Goal: Information Seeking & Learning: Learn about a topic

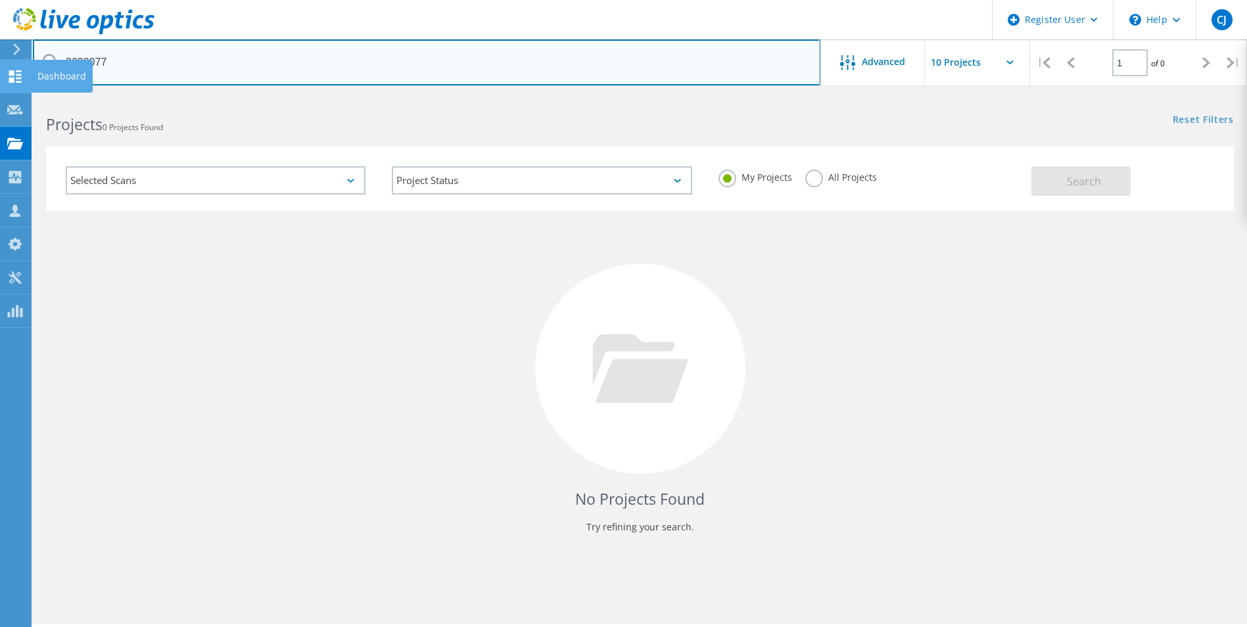
drag, startPoint x: 151, startPoint y: 55, endPoint x: 23, endPoint y: 66, distance: 128.6
click at [23, 95] on div "Register User \n Help Explore Helpful Articles Contact Support CJ Dell User Che…" at bounding box center [623, 379] width 1247 height 568
drag, startPoint x: 124, startPoint y: 57, endPoint x: 66, endPoint y: 68, distance: 59.0
click at [66, 68] on input "3033077" at bounding box center [426, 62] width 787 height 46
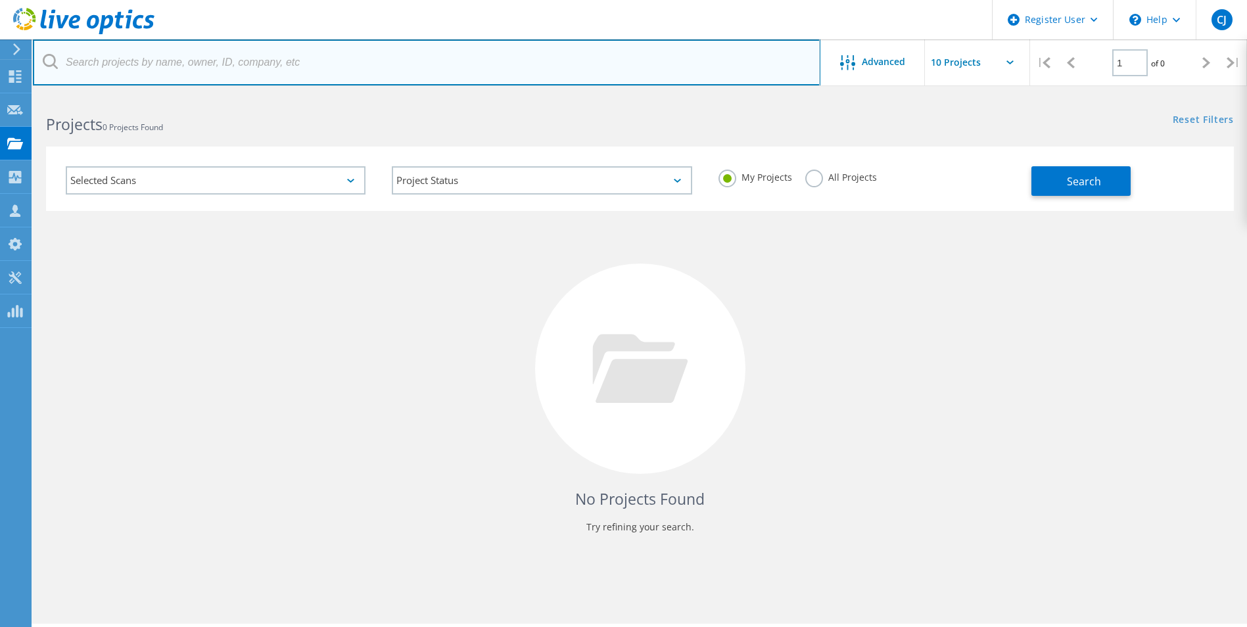
paste input "2933147"
type input "2933147"
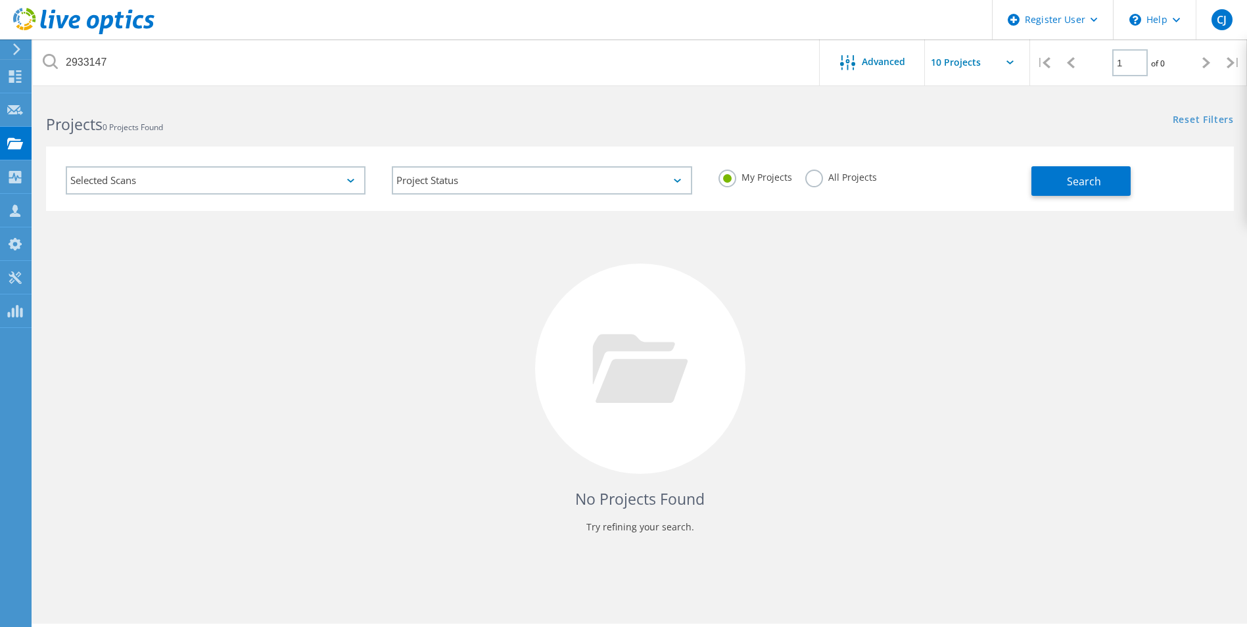
click at [816, 177] on label "All Projects" at bounding box center [841, 176] width 72 height 12
click at [0, 0] on input "All Projects" at bounding box center [0, 0] width 0 height 0
click at [1113, 180] on button "Search" at bounding box center [1080, 181] width 99 height 30
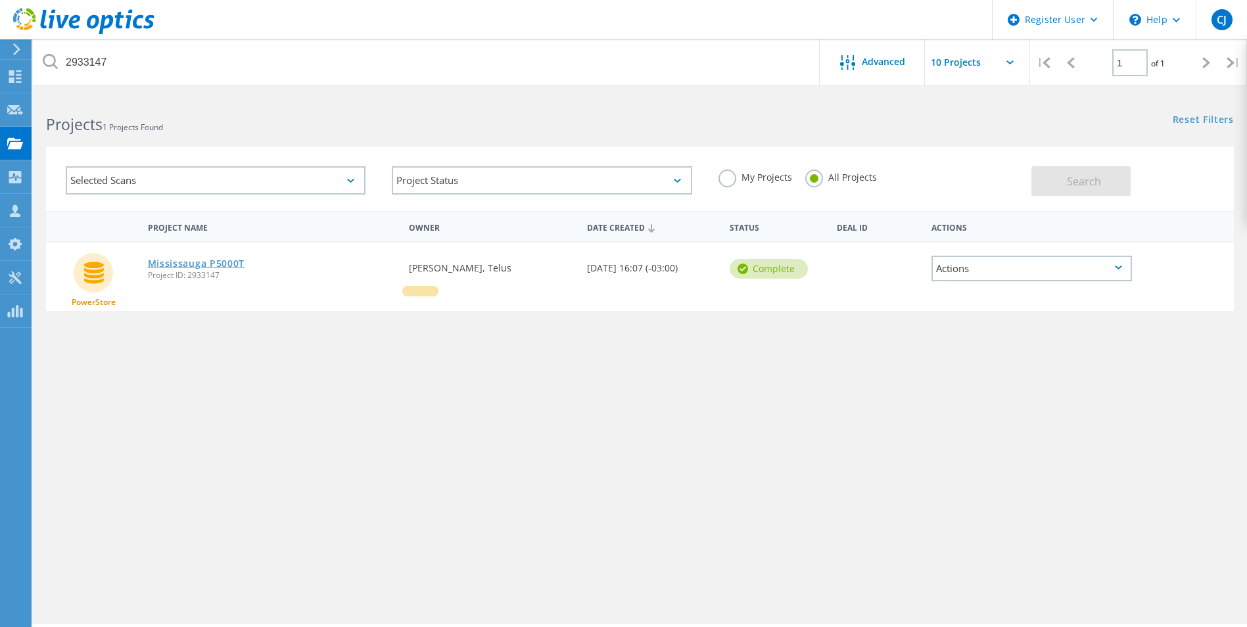
click at [164, 260] on link "Mississauga P5000T" at bounding box center [196, 263] width 97 height 9
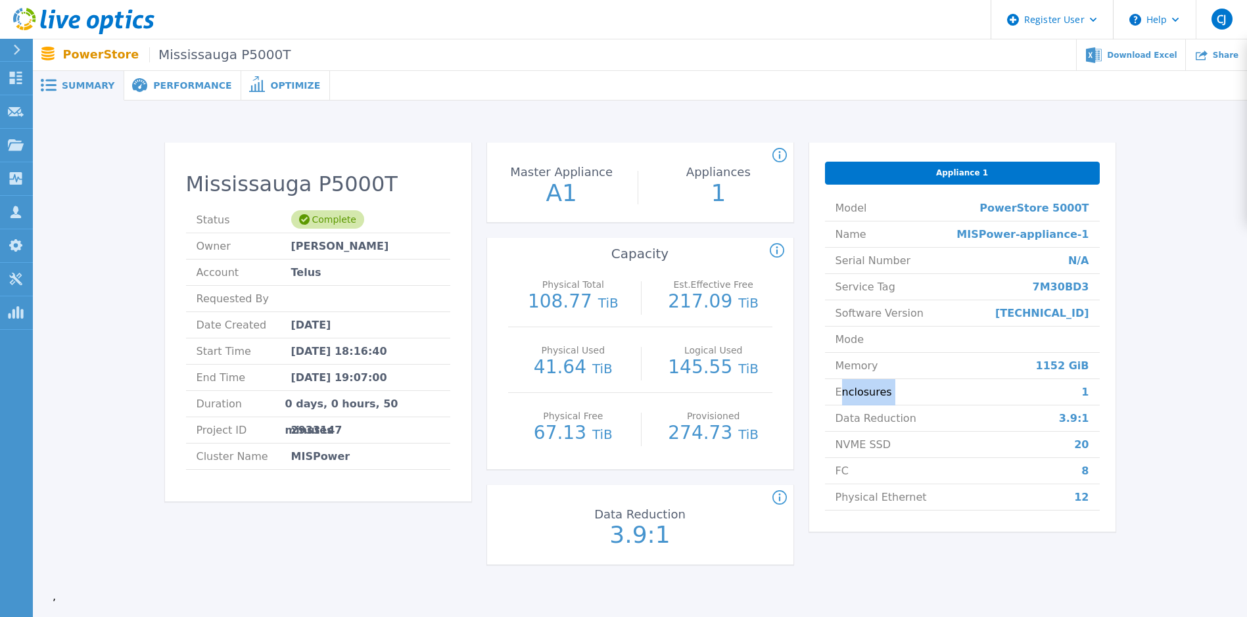
drag, startPoint x: 839, startPoint y: 397, endPoint x: 1000, endPoint y: 402, distance: 161.1
click at [1000, 402] on li "Enclosures 1" at bounding box center [962, 392] width 275 height 26
click at [902, 536] on div "Appliance 1 Model PowerStore 5000T Name MISPower-appliance-1 Serial Number N/A …" at bounding box center [962, 362] width 306 height 438
click at [193, 87] on span "Performance" at bounding box center [192, 85] width 78 height 9
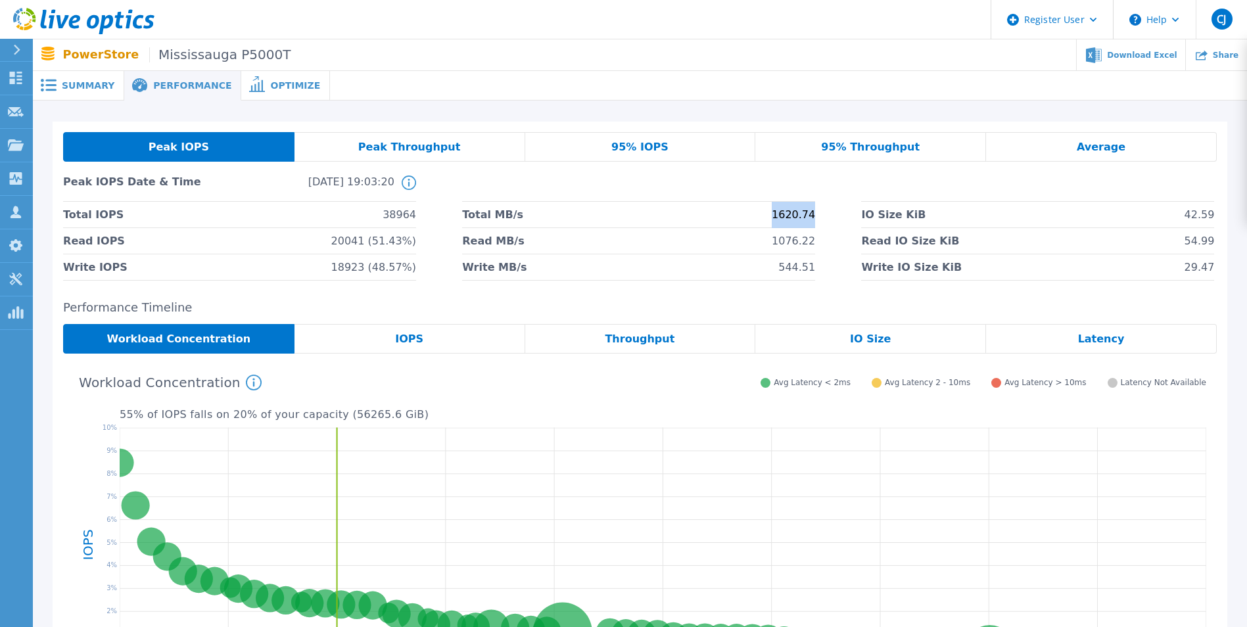
drag, startPoint x: 755, startPoint y: 216, endPoint x: 818, endPoint y: 216, distance: 62.5
click at [818, 216] on div "Total IOPS 38964 Total MB/s 1620.74 IO Size KiB 42.59 Read IOPS 20041 (51.43%) …" at bounding box center [640, 241] width 1154 height 79
click at [478, 155] on div "Peak Throughput" at bounding box center [409, 147] width 231 height 30
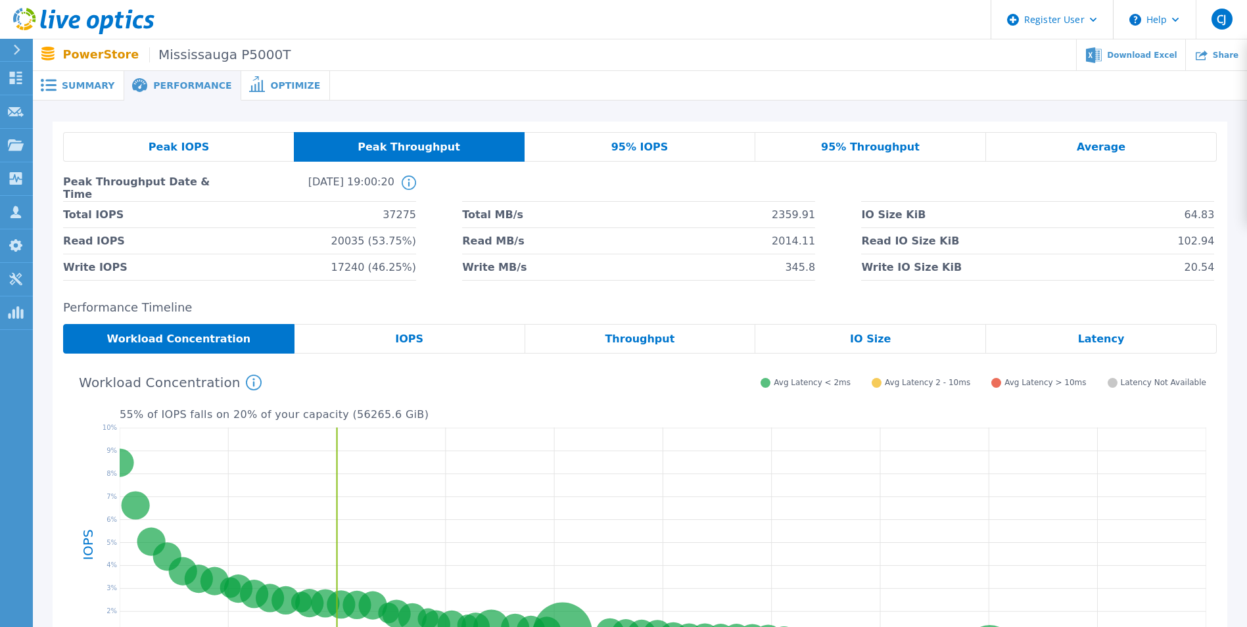
click at [200, 151] on span "Peak IOPS" at bounding box center [179, 147] width 60 height 11
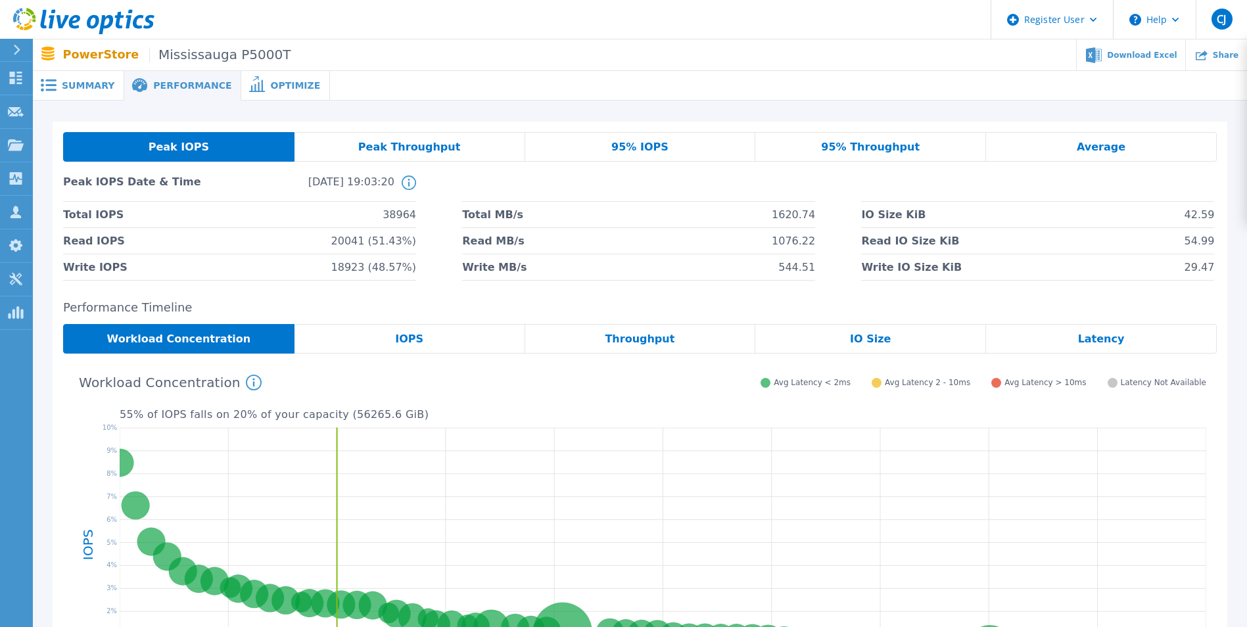
click at [1069, 333] on div "Latency" at bounding box center [1101, 339] width 231 height 30
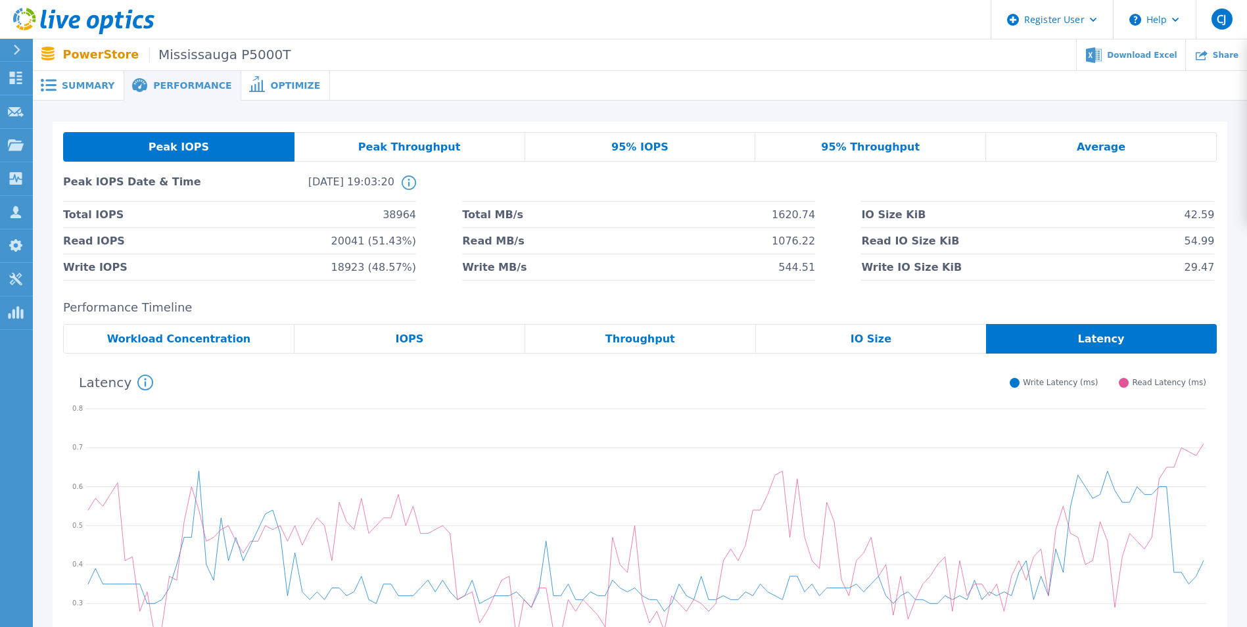
click at [1032, 137] on div "Average" at bounding box center [1101, 147] width 231 height 30
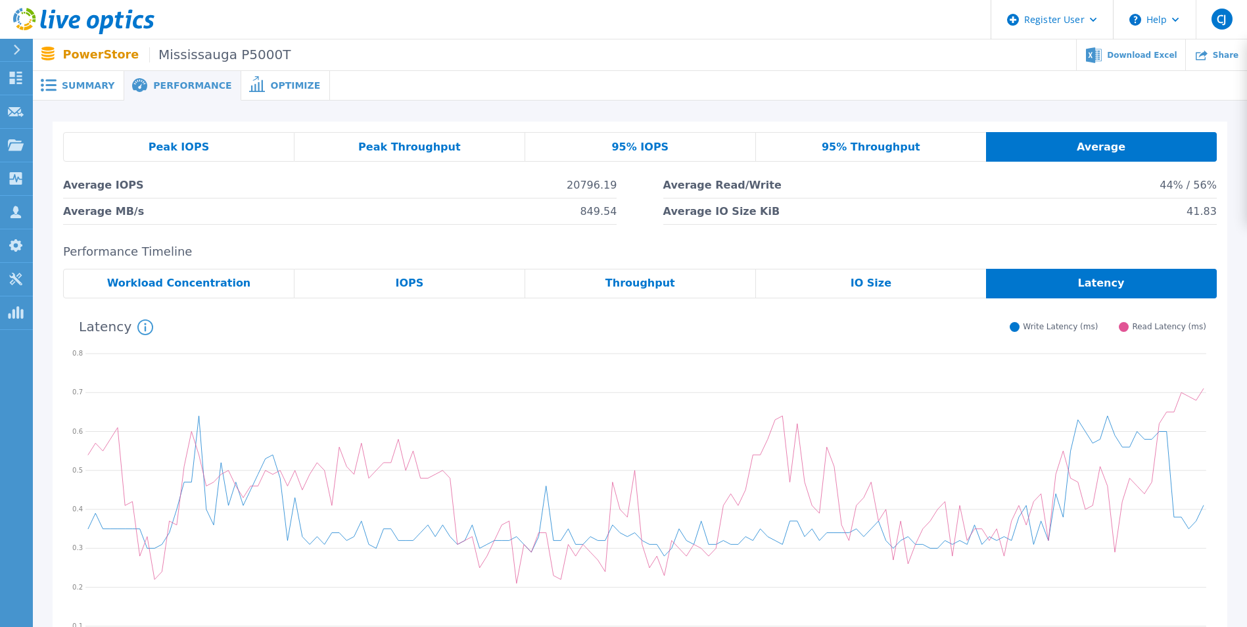
click at [92, 83] on span "Summary" at bounding box center [88, 85] width 53 height 9
